Goal: Navigation & Orientation: Find specific page/section

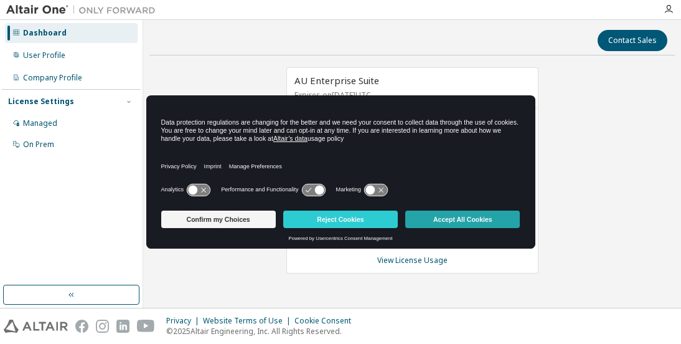
click at [474, 224] on button "Accept All Cookies" at bounding box center [462, 218] width 115 height 17
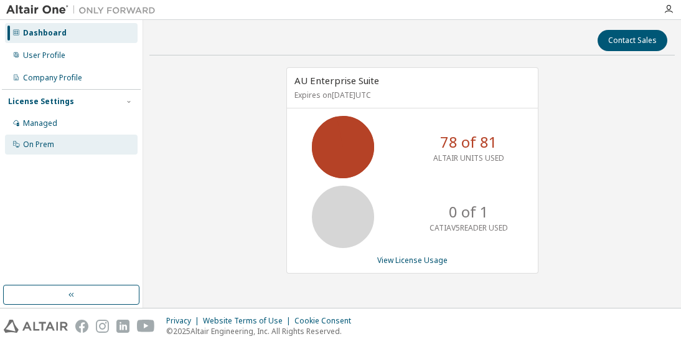
click at [43, 143] on div "On Prem" at bounding box center [38, 144] width 31 height 10
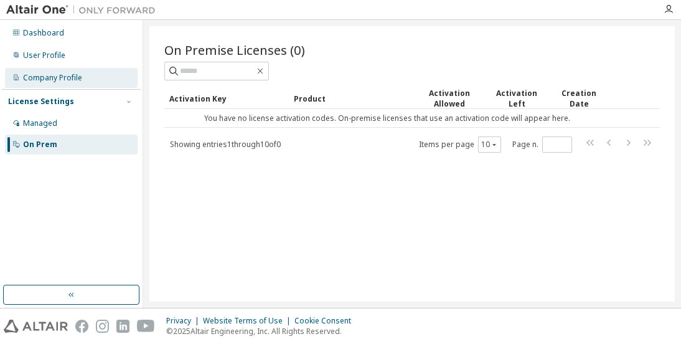
click at [46, 79] on div "Company Profile" at bounding box center [52, 78] width 59 height 10
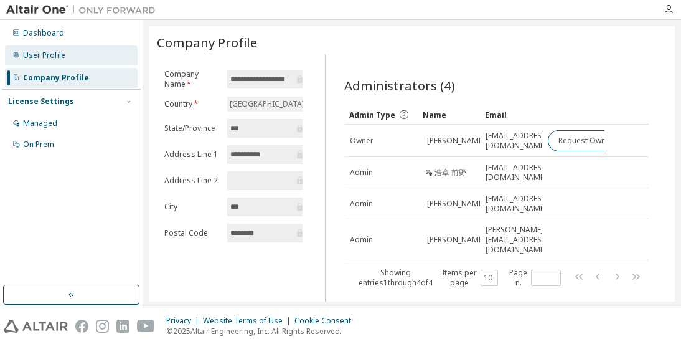
click at [71, 62] on div "User Profile" at bounding box center [71, 55] width 133 height 20
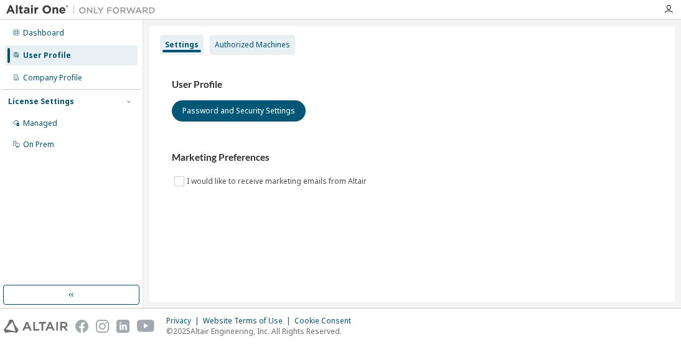
click at [238, 42] on div "Authorized Machines" at bounding box center [252, 45] width 75 height 10
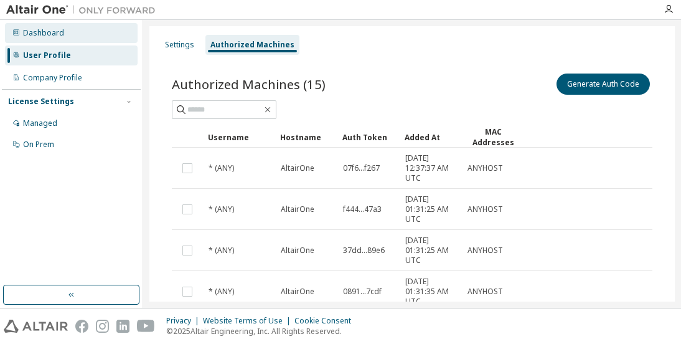
click at [70, 36] on div "Dashboard" at bounding box center [71, 33] width 133 height 20
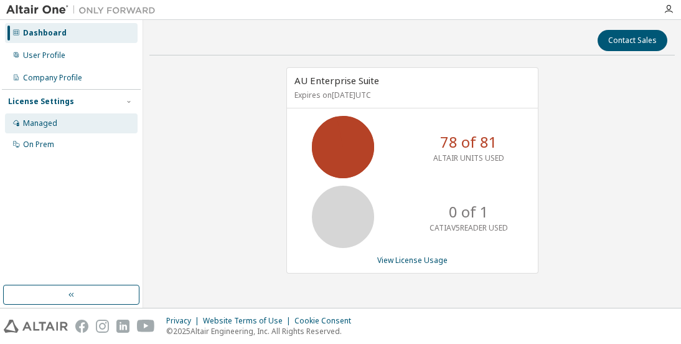
click at [71, 124] on div "Managed" at bounding box center [71, 123] width 133 height 20
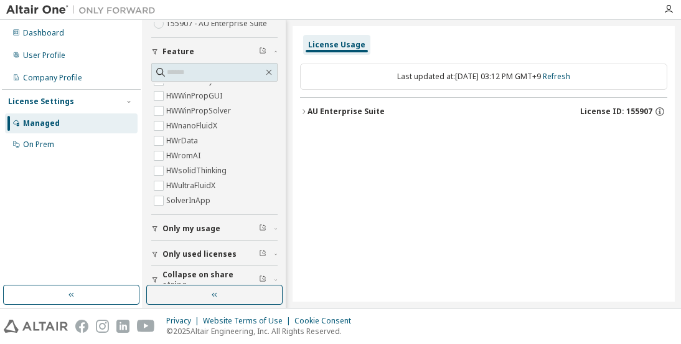
scroll to position [119, 0]
